Goal: Transaction & Acquisition: Purchase product/service

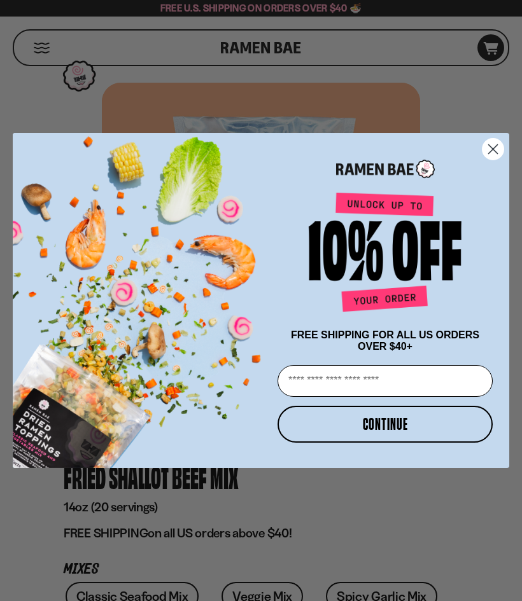
click at [452, 378] on input "Email" at bounding box center [384, 381] width 215 height 32
type input "**********"
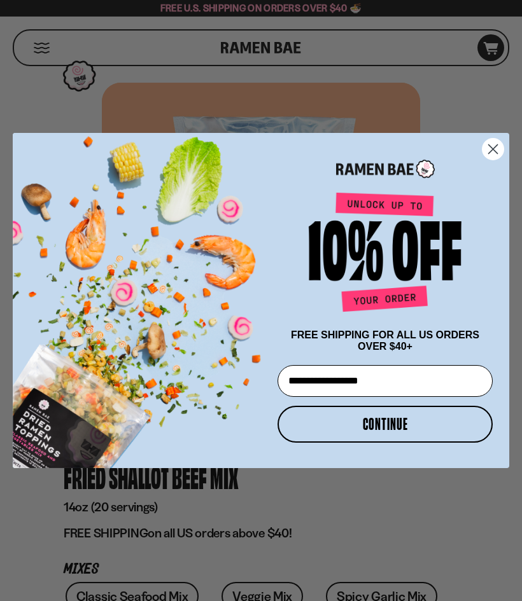
click at [439, 425] on button "CONTINUE" at bounding box center [384, 424] width 215 height 37
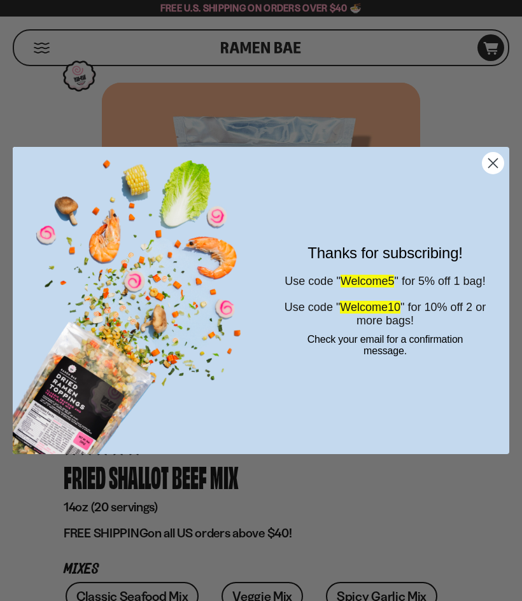
click at [499, 158] on circle "Close dialog" at bounding box center [492, 163] width 21 height 21
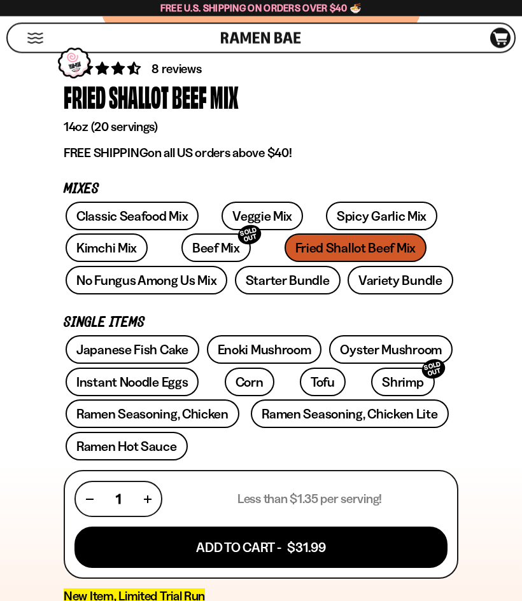
scroll to position [377, 0]
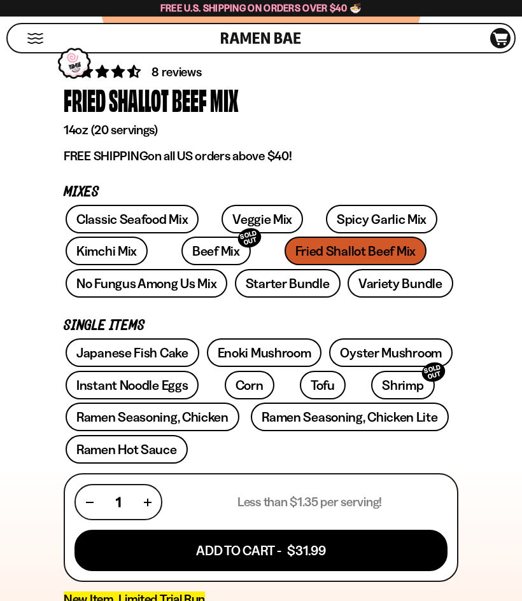
click at [253, 217] on link "Veggie Mix" at bounding box center [261, 219] width 81 height 29
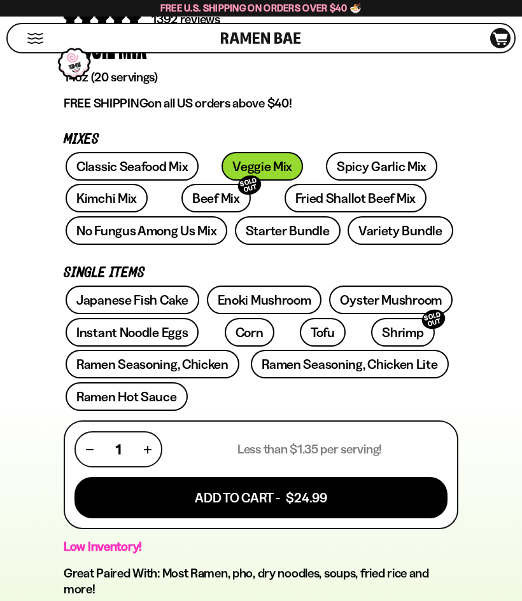
scroll to position [422, 0]
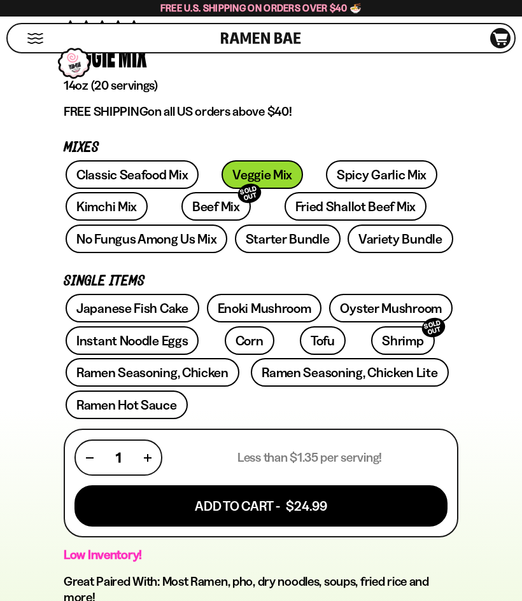
click at [188, 203] on link "Beef Mix SOLD OUT" at bounding box center [215, 206] width 69 height 29
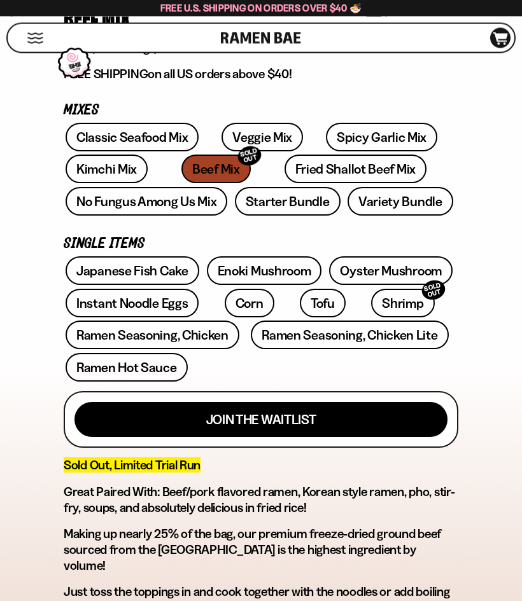
scroll to position [457, 0]
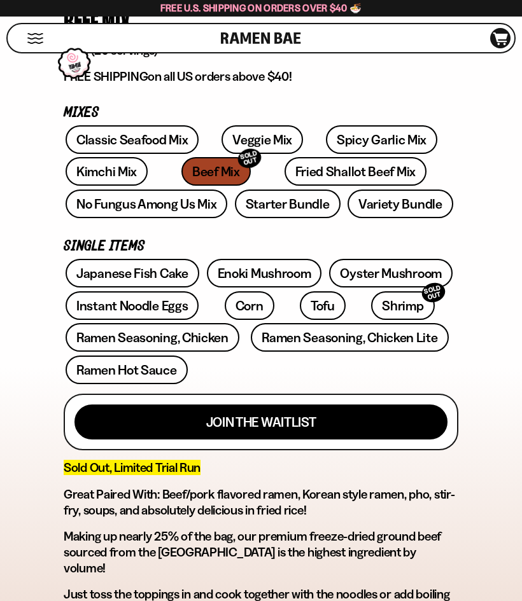
click at [345, 168] on link "Fried Shallot Beef Mix" at bounding box center [355, 171] width 142 height 29
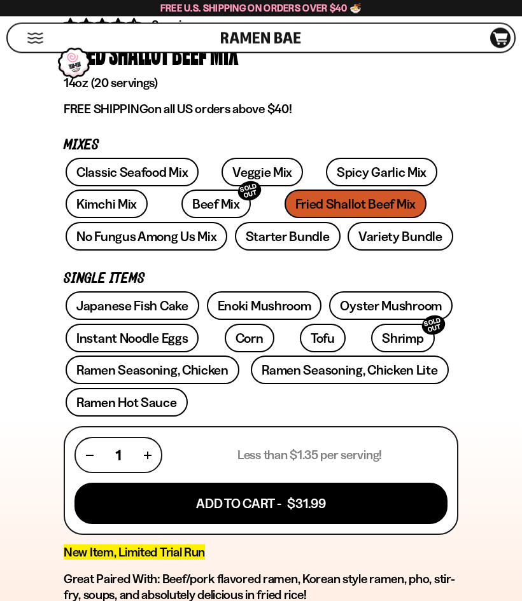
scroll to position [424, 0]
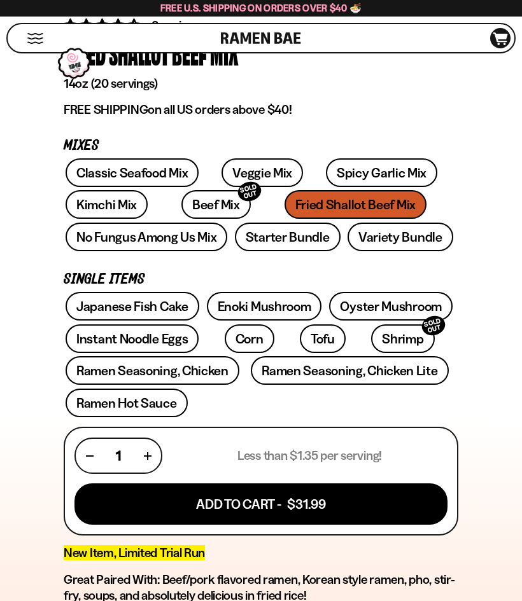
click at [393, 228] on link "Variety Bundle" at bounding box center [400, 237] width 106 height 29
